Goal: Information Seeking & Learning: Learn about a topic

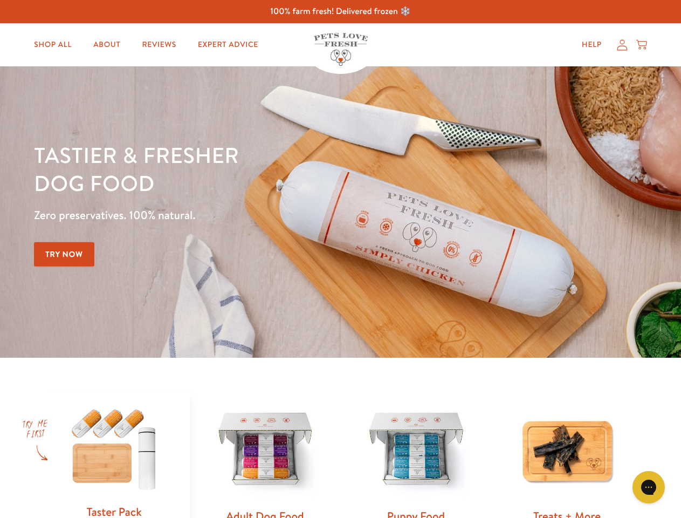
click at [340, 259] on div "Tastier & fresher dog food Zero preservatives. 100% natural. Try Now" at bounding box center [238, 212] width 409 height 142
click at [649, 487] on icon "Gorgias live chat" at bounding box center [648, 487] width 10 height 10
